Goal: Navigation & Orientation: Find specific page/section

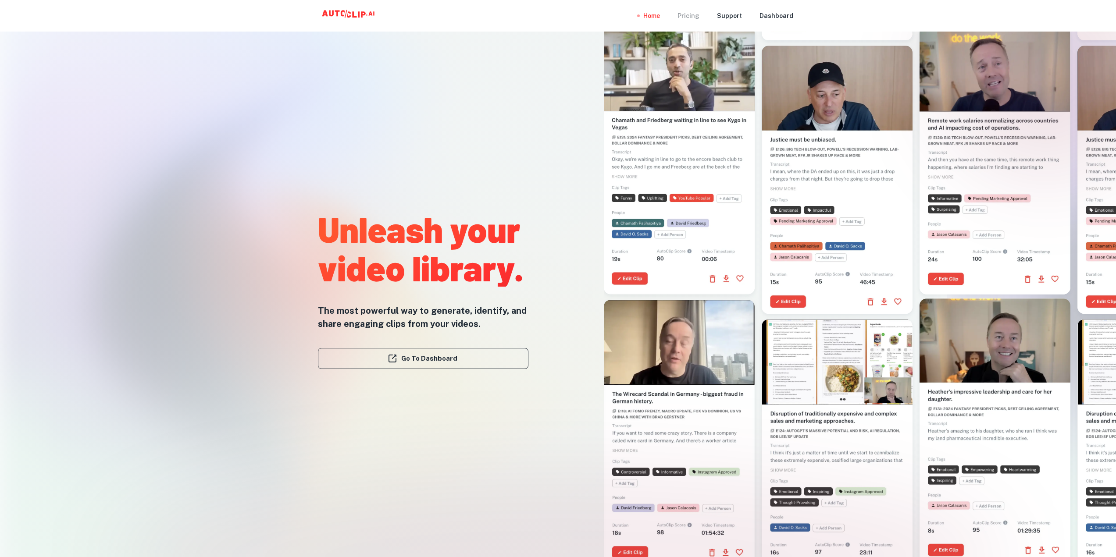
click at [693, 18] on div "Pricing" at bounding box center [689, 16] width 22 height 32
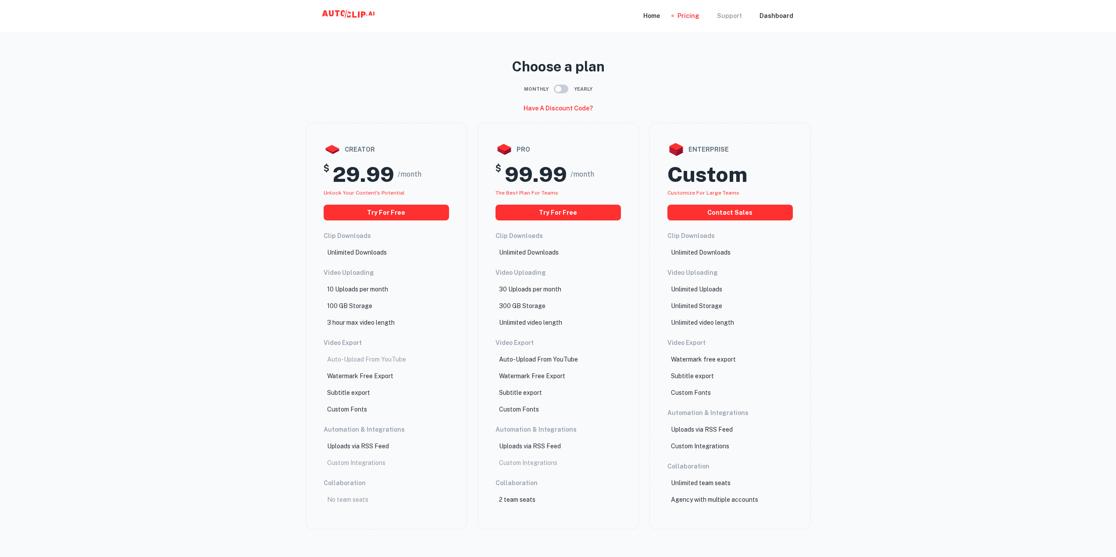
click at [742, 16] on div "Support" at bounding box center [729, 16] width 25 height 32
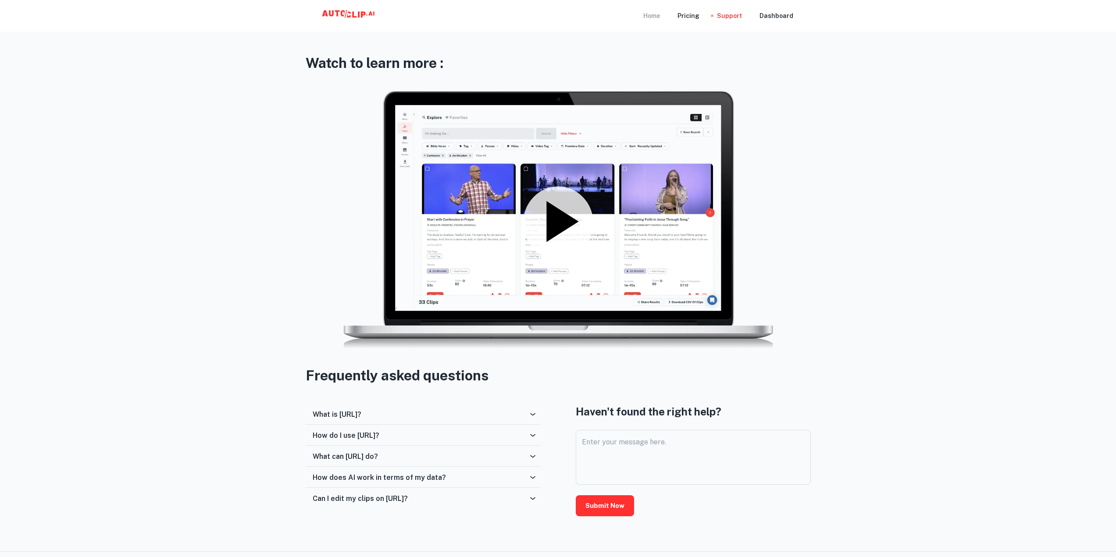
click at [659, 16] on div "Home" at bounding box center [651, 16] width 17 height 32
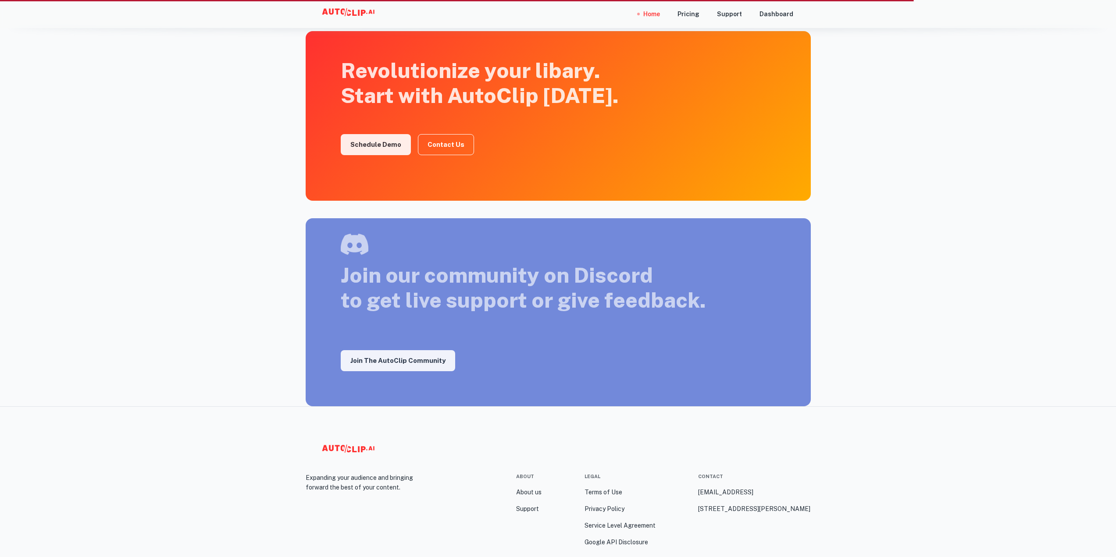
scroll to position [1373, 0]
